Goal: Task Accomplishment & Management: Use online tool/utility

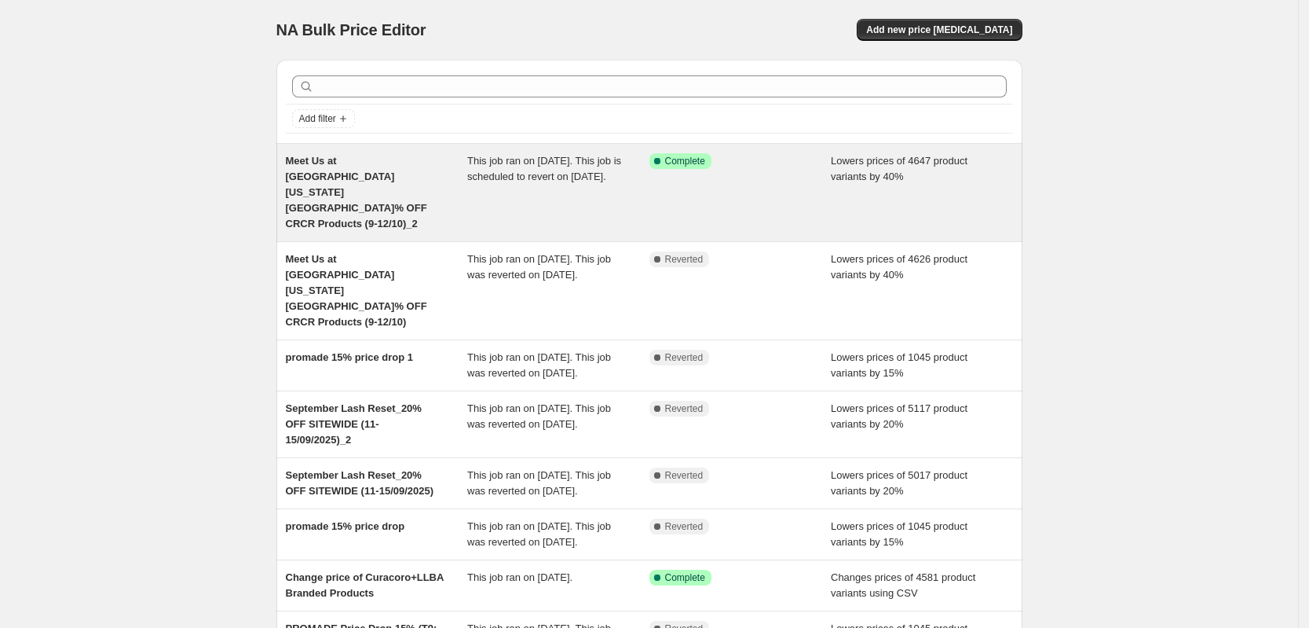
click at [557, 202] on div "Meet Us at [GEOGRAPHIC_DATA][US_STATE]% OFF CRCR Products (9-12/10)_2 This job …" at bounding box center [649, 192] width 746 height 97
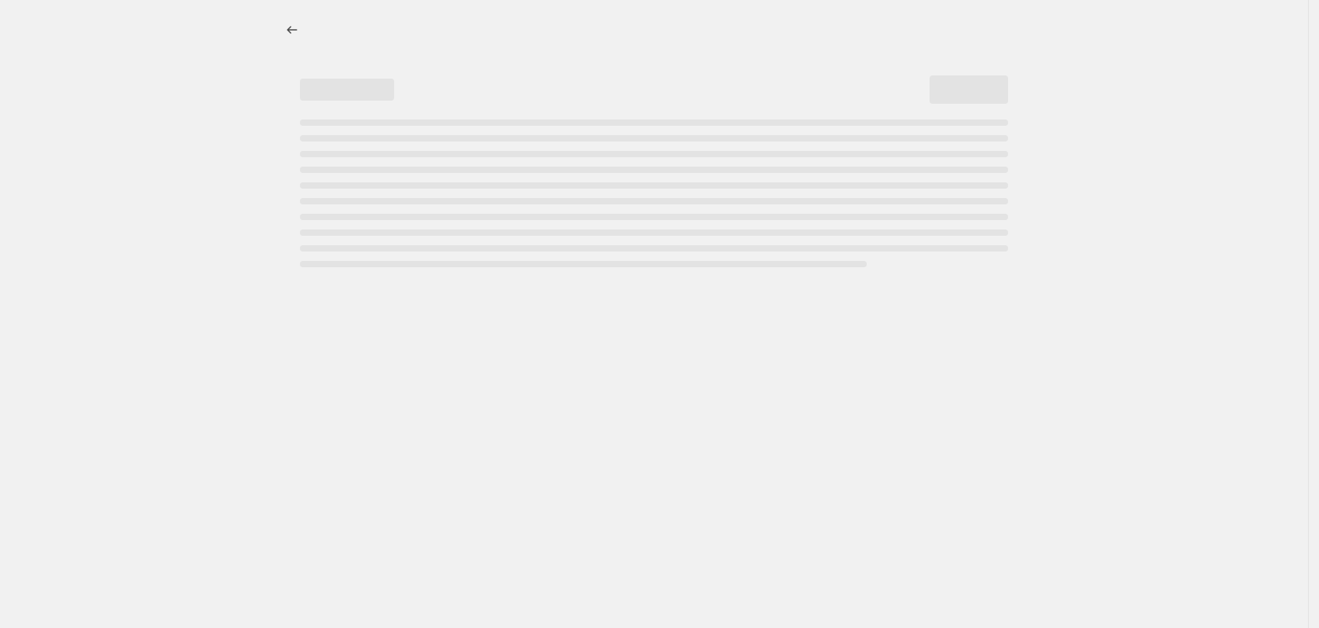
select select "percentage"
select select "collection"
select select "product_status"
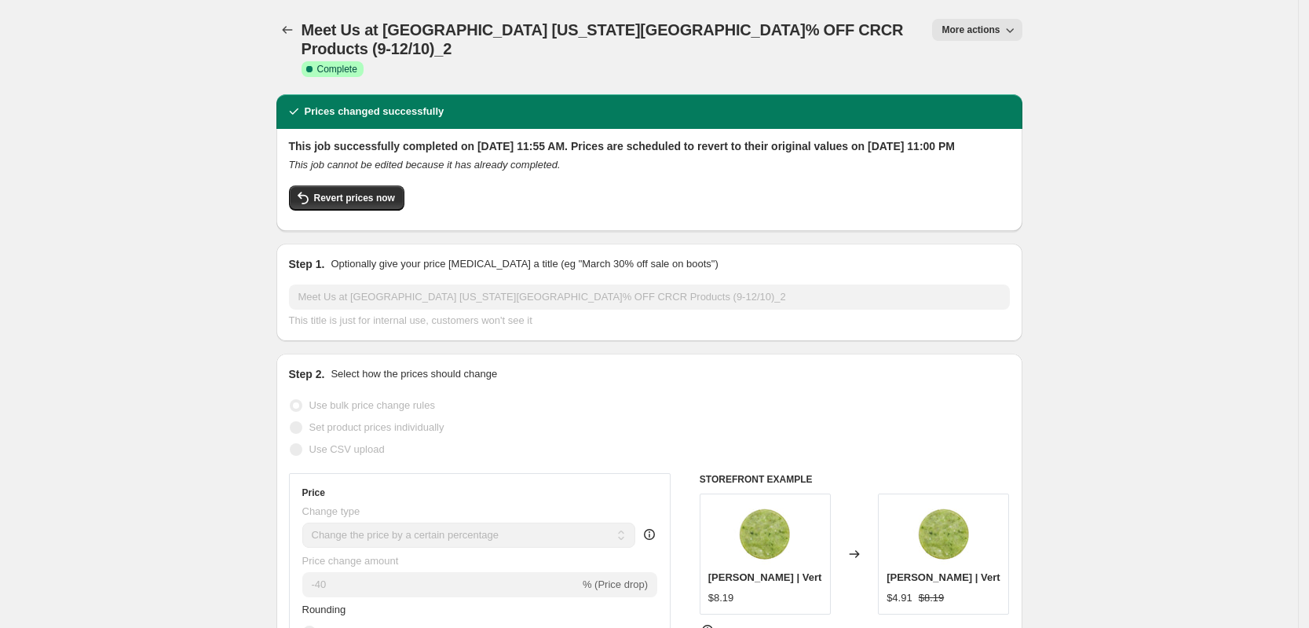
click at [1008, 26] on icon "button" at bounding box center [1010, 30] width 16 height 16
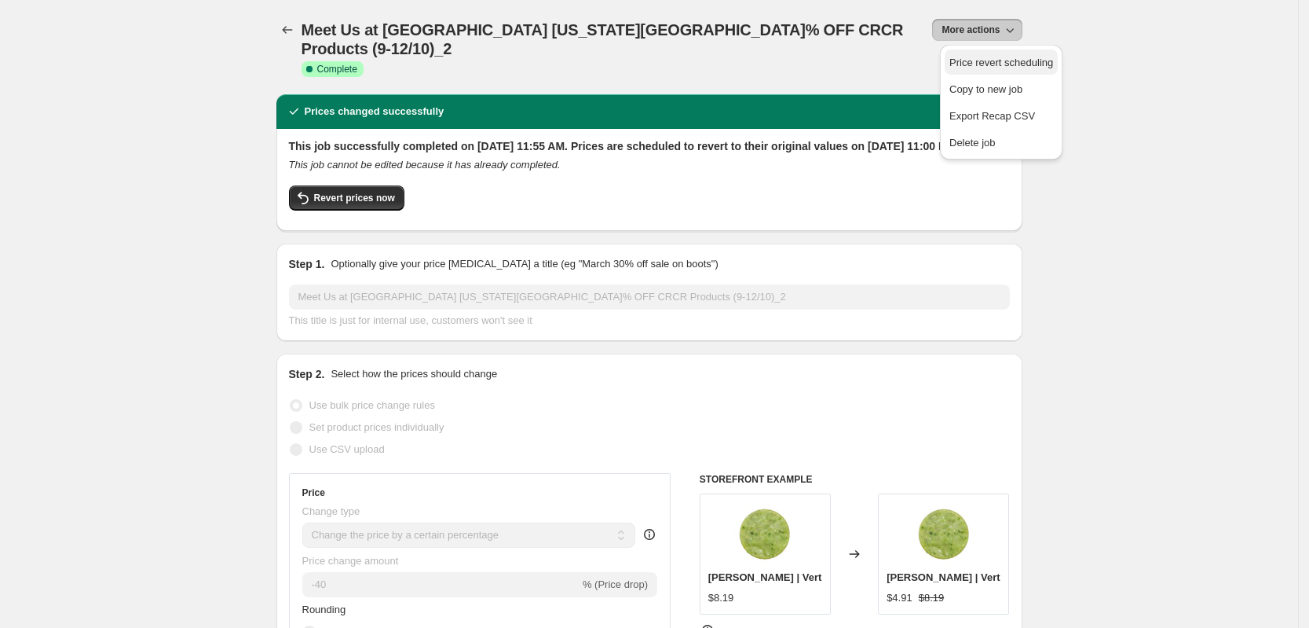
click at [1011, 70] on span "Price revert scheduling" at bounding box center [1002, 63] width 104 height 16
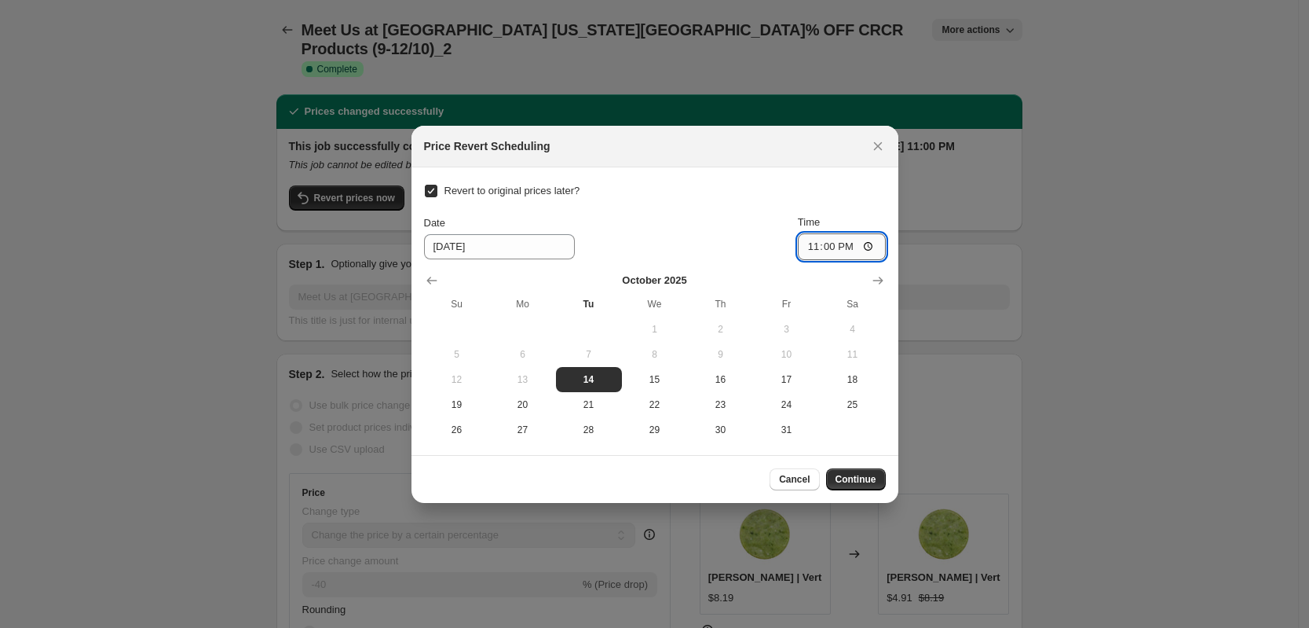
click at [812, 251] on input "23:00" at bounding box center [842, 246] width 88 height 27
type input "14:00"
click at [852, 192] on div "Revert to original prices later? Date [DATE] Time 14:00 [DATE] Su Mo Tu We Th F…" at bounding box center [655, 311] width 462 height 262
click at [860, 485] on span "Continue" at bounding box center [856, 479] width 41 height 13
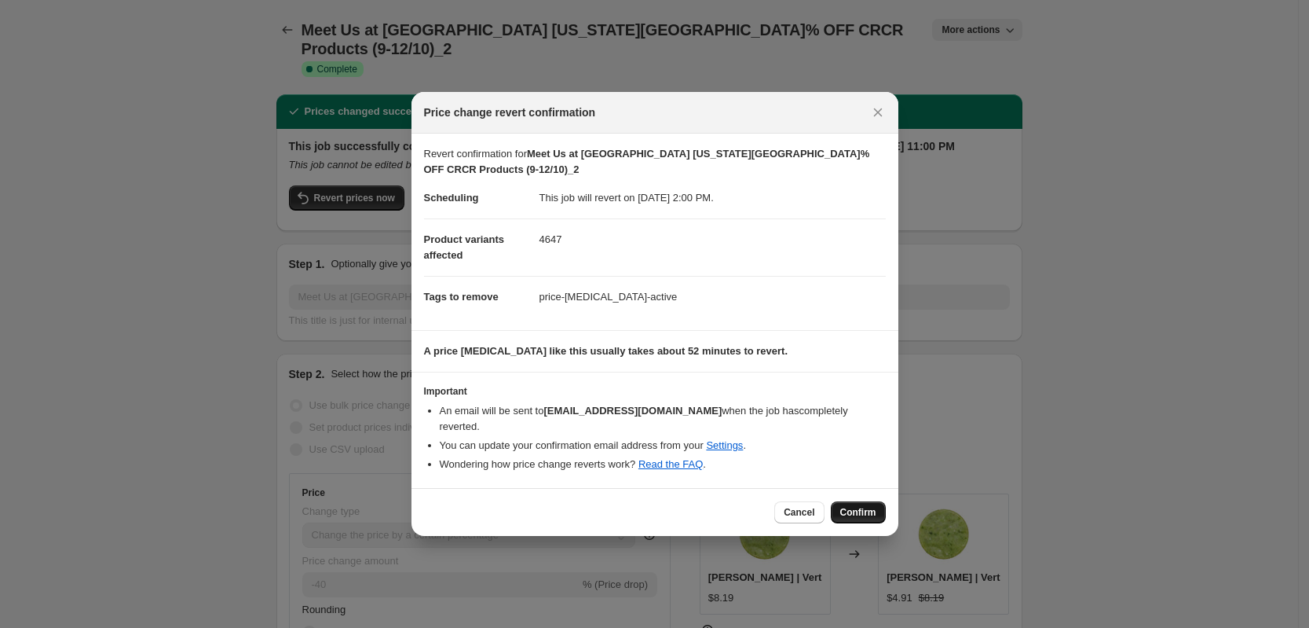
click at [854, 506] on span "Confirm" at bounding box center [858, 512] width 36 height 13
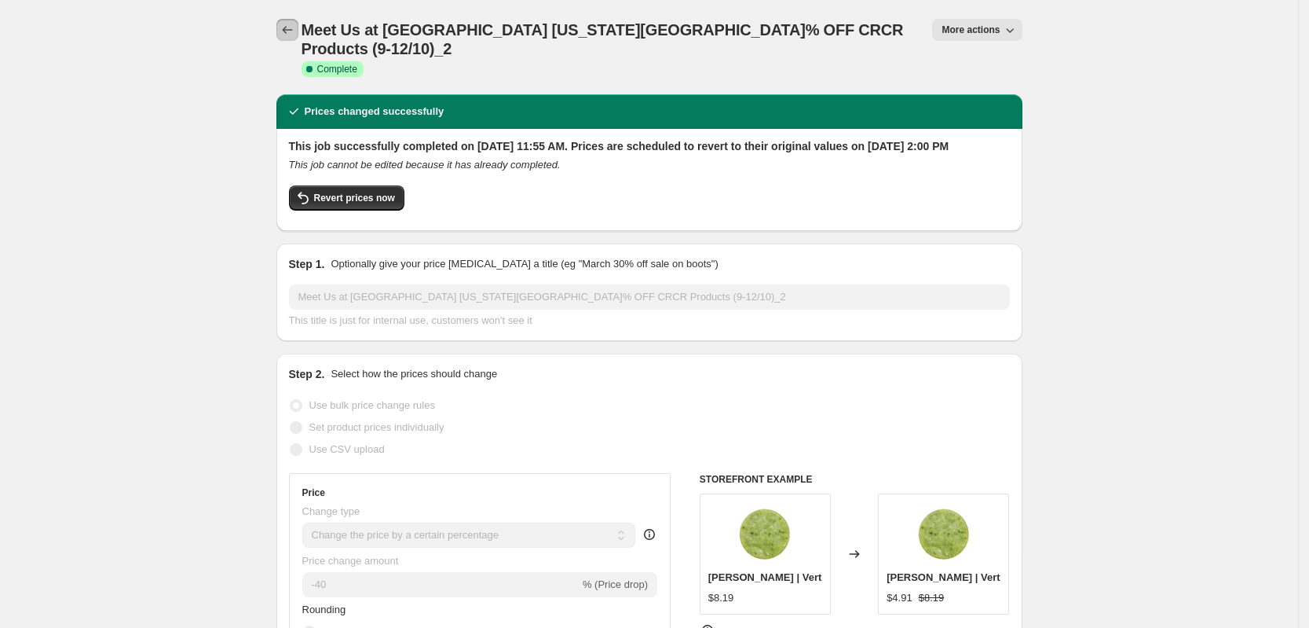
click at [292, 25] on icon "Price change jobs" at bounding box center [288, 30] width 16 height 16
